Goal: Task Accomplishment & Management: Complete application form

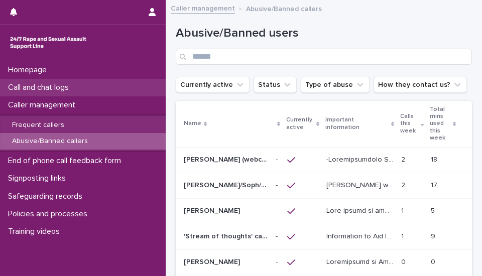
click at [100, 92] on div "Call and chat logs" at bounding box center [83, 88] width 166 height 18
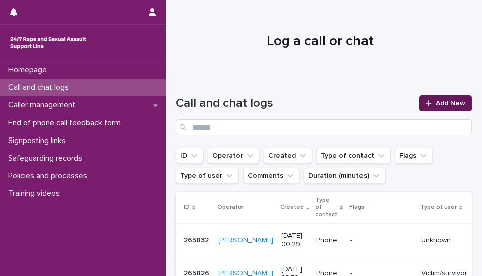
click at [445, 106] on span "Add New" at bounding box center [450, 103] width 30 height 7
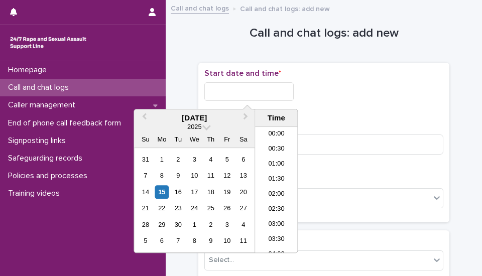
click at [236, 90] on input "text" at bounding box center [248, 91] width 89 height 19
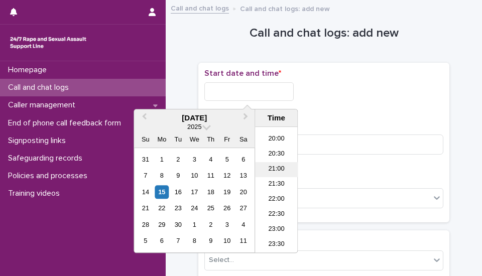
click at [274, 168] on li "21:00" at bounding box center [276, 169] width 43 height 15
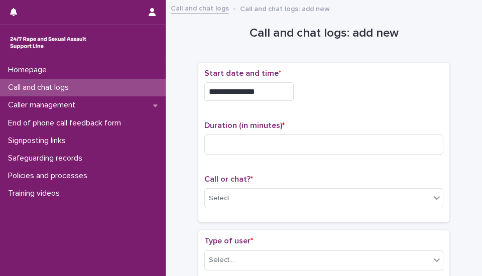
click at [267, 92] on input "**********" at bounding box center [248, 91] width 89 height 19
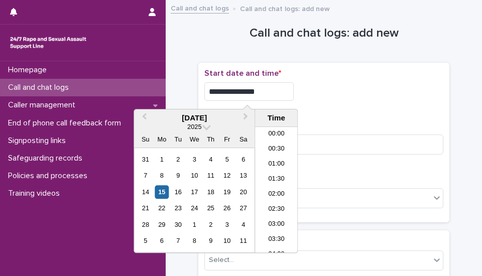
scroll to position [577, 0]
type input "**********"
click at [375, 77] on p "Start date and time *" at bounding box center [323, 74] width 239 height 10
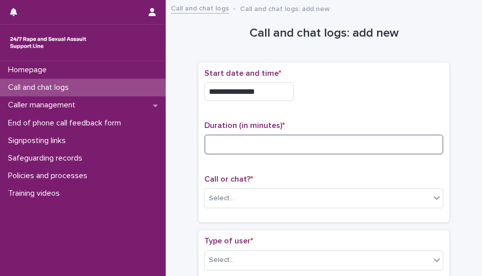
click at [274, 148] on input at bounding box center [323, 144] width 239 height 20
type input "**"
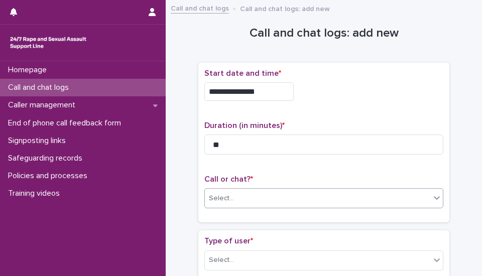
click at [266, 204] on div "Select..." at bounding box center [317, 198] width 225 height 17
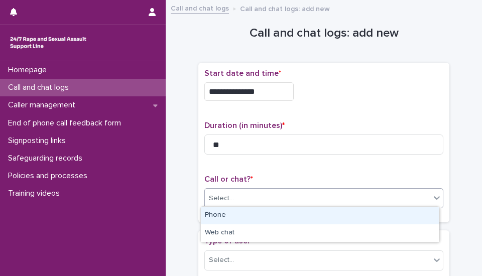
click at [232, 210] on div "Phone" at bounding box center [320, 216] width 238 height 18
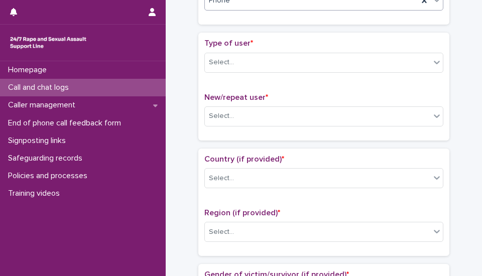
scroll to position [201, 0]
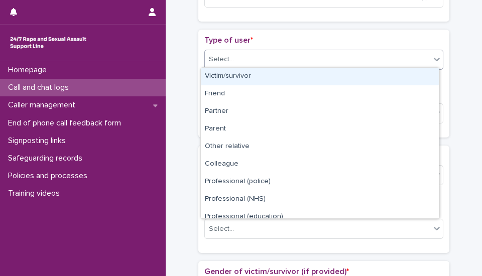
click at [272, 57] on div "Select..." at bounding box center [317, 59] width 225 height 17
click at [239, 79] on div "Victim/survivor" at bounding box center [320, 77] width 238 height 18
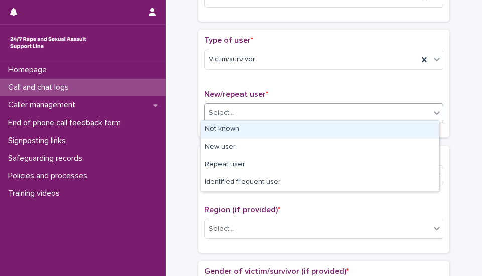
click at [256, 110] on div "Select..." at bounding box center [317, 113] width 225 height 17
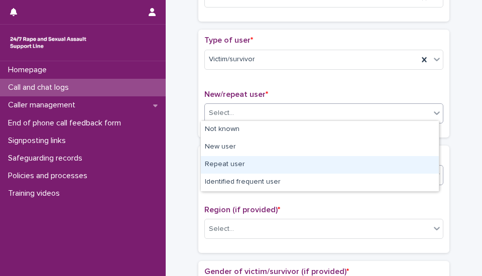
click at [242, 164] on div "Repeat user" at bounding box center [320, 165] width 238 height 18
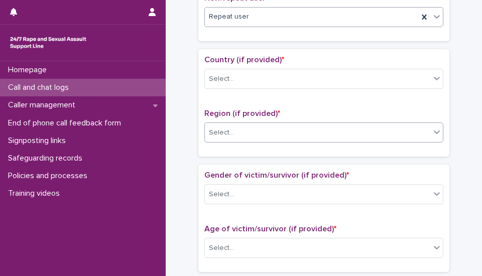
scroll to position [301, 0]
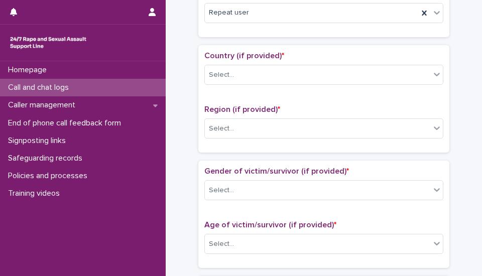
click at [251, 84] on div "Country (if provided) * Select..." at bounding box center [323, 72] width 239 height 42
click at [242, 72] on div "Select..." at bounding box center [317, 75] width 225 height 17
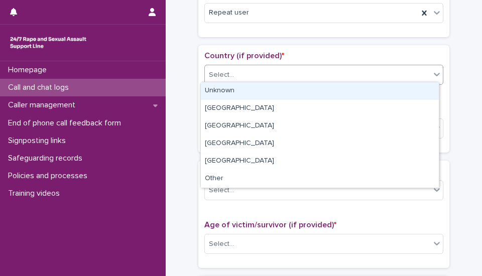
click at [227, 96] on div "Unknown" at bounding box center [320, 91] width 238 height 18
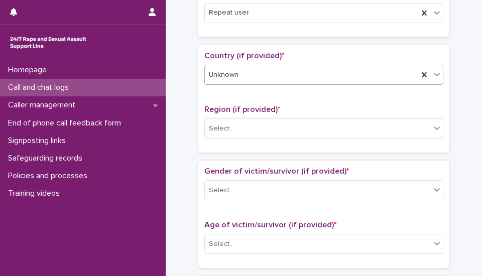
drag, startPoint x: 251, startPoint y: 139, endPoint x: 246, endPoint y: 135, distance: 6.4
click at [246, 136] on div "Region (if provided) * Select..." at bounding box center [323, 126] width 239 height 42
click at [244, 130] on div "Select..." at bounding box center [317, 128] width 225 height 17
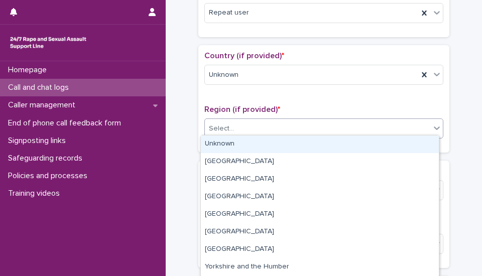
click at [246, 136] on div "Unknown" at bounding box center [320, 144] width 238 height 18
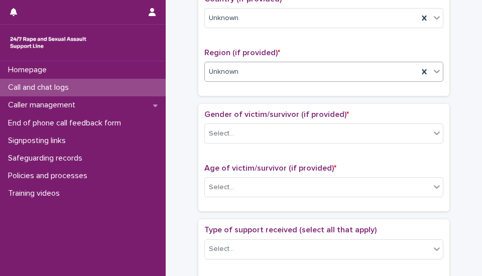
scroll to position [401, 0]
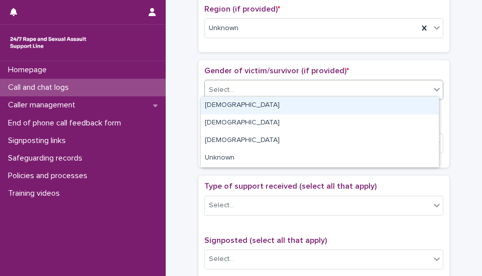
click at [249, 83] on div "Select..." at bounding box center [317, 90] width 225 height 17
click at [256, 105] on div "[DEMOGRAPHIC_DATA]" at bounding box center [320, 106] width 238 height 18
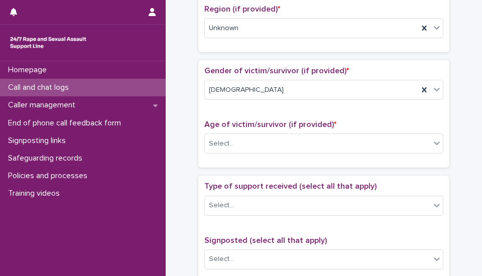
click at [258, 153] on div "Age of victim/survivor (if provided) * Select..." at bounding box center [323, 141] width 239 height 42
click at [254, 141] on div "Select..." at bounding box center [317, 143] width 225 height 17
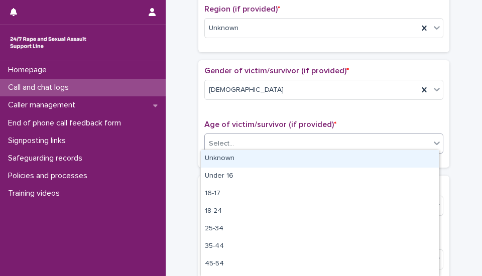
click at [258, 154] on div "Unknown" at bounding box center [320, 159] width 238 height 18
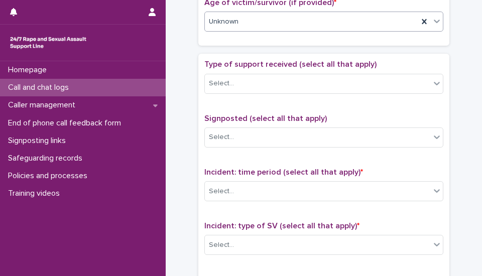
scroll to position [552, 0]
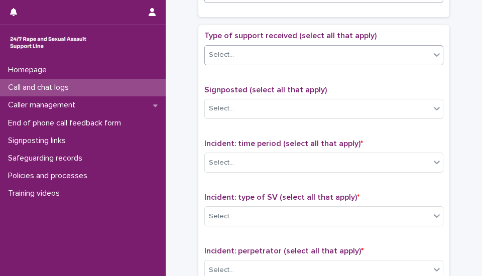
click at [268, 49] on div "Select..." at bounding box center [317, 55] width 225 height 17
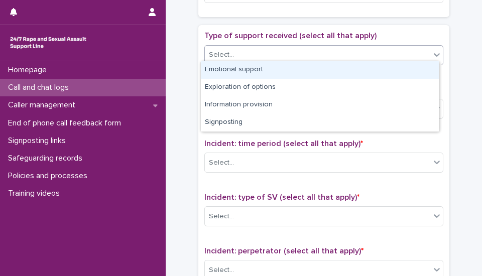
click at [255, 69] on div "Emotional support" at bounding box center [320, 70] width 238 height 18
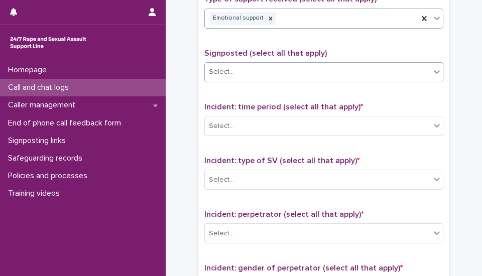
scroll to position [602, 0]
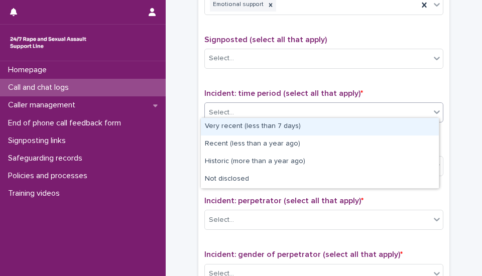
click at [247, 107] on div "Select..." at bounding box center [317, 112] width 225 height 17
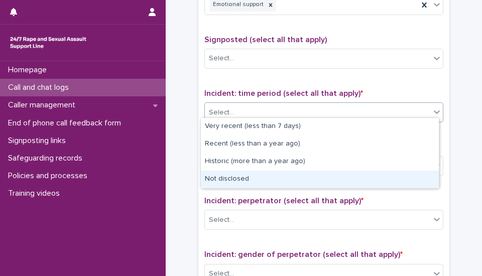
click at [249, 182] on div "Not disclosed" at bounding box center [320, 180] width 238 height 18
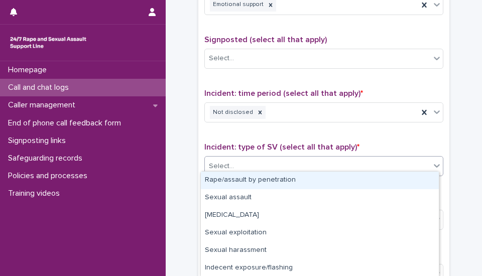
click at [243, 162] on div "Select..." at bounding box center [317, 166] width 225 height 17
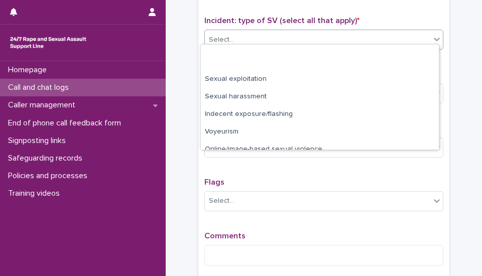
scroll to position [70, 0]
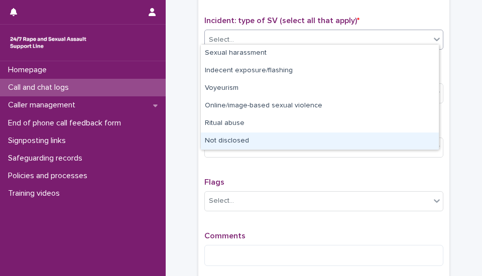
click at [261, 143] on div "Not disclosed" at bounding box center [320, 141] width 238 height 18
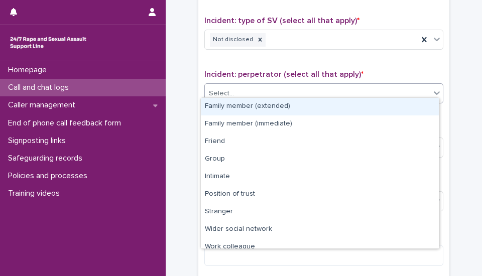
click at [273, 85] on div "Select..." at bounding box center [317, 93] width 225 height 17
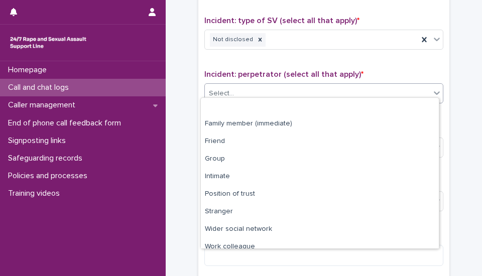
scroll to position [43, 0]
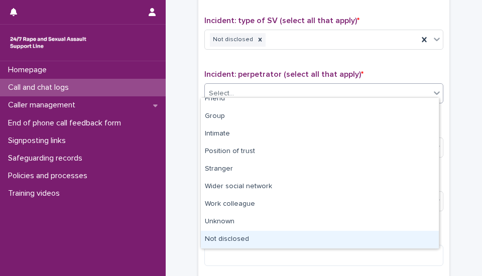
click at [227, 239] on div "Not disclosed" at bounding box center [320, 240] width 238 height 18
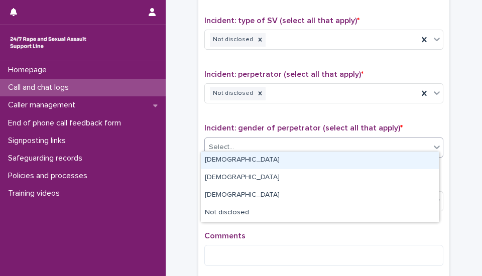
click at [303, 141] on div "Select..." at bounding box center [317, 147] width 225 height 17
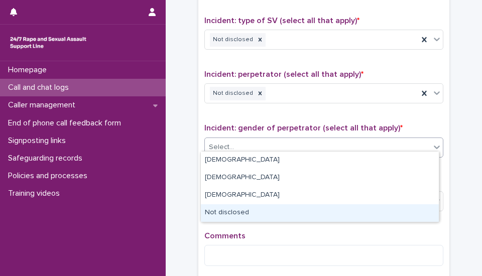
click at [245, 214] on div "Not disclosed" at bounding box center [320, 213] width 238 height 18
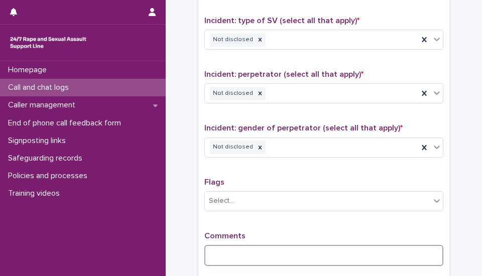
click at [248, 253] on textarea at bounding box center [323, 255] width 239 height 21
click at [300, 250] on textarea "**********" at bounding box center [323, 255] width 239 height 21
click at [390, 252] on textarea "**********" at bounding box center [323, 255] width 239 height 21
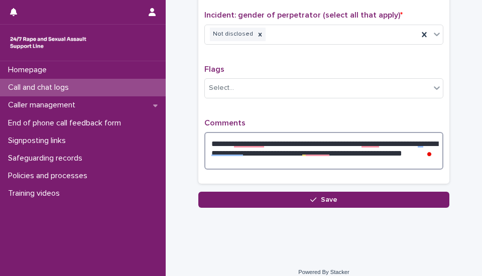
scroll to position [845, 0]
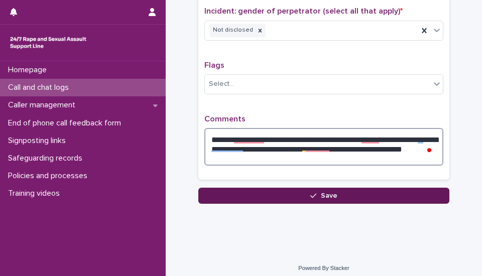
type textarea "**********"
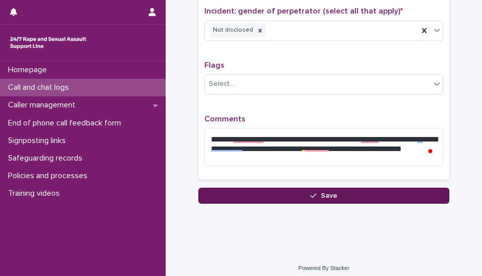
click at [358, 194] on button "Save" at bounding box center [323, 196] width 251 height 16
